Goal: Find specific page/section: Find specific page/section

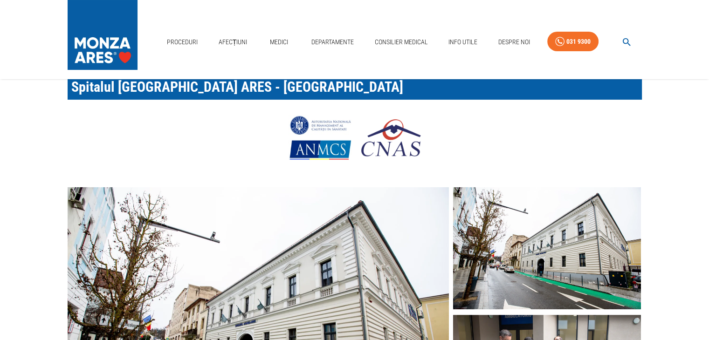
scroll to position [41, 0]
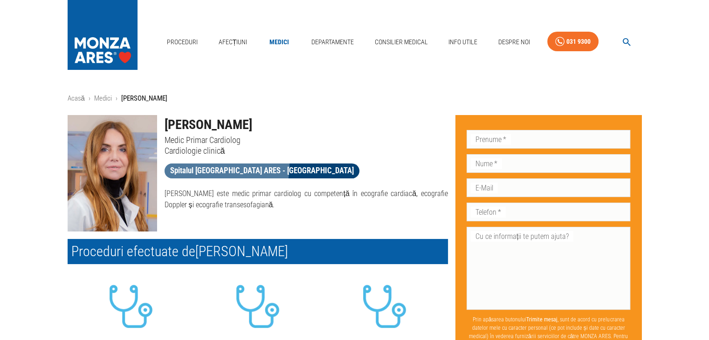
click at [199, 165] on span "Spitalul [GEOGRAPHIC_DATA] ARES - [GEOGRAPHIC_DATA]" at bounding box center [261, 171] width 195 height 12
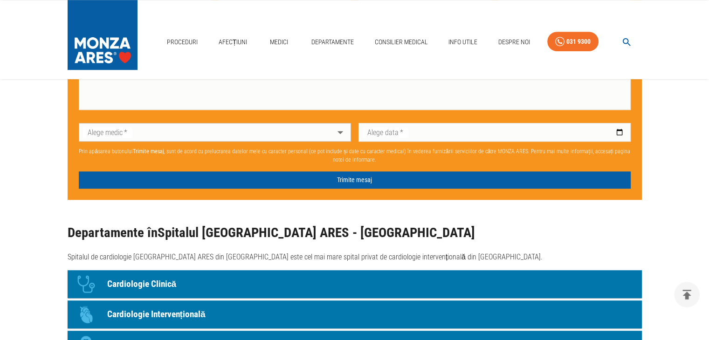
scroll to position [596, 0]
